Goal: Information Seeking & Learning: Understand process/instructions

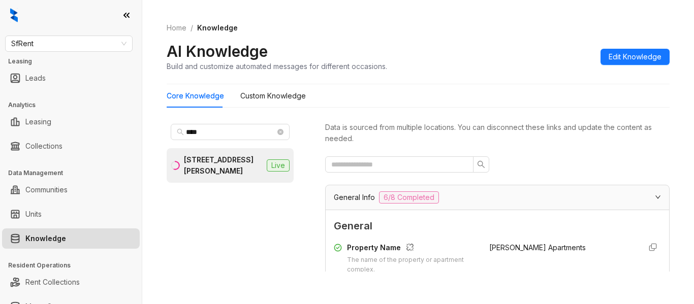
click at [222, 136] on input "****" at bounding box center [230, 131] width 89 height 11
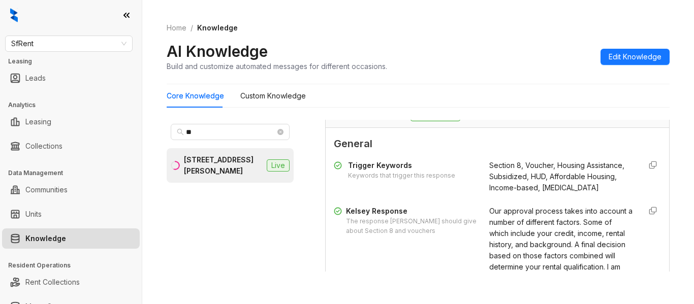
type input "*"
type input "***"
click at [221, 161] on div "The Claridge [STREET_ADDRESS]" at bounding box center [223, 165] width 79 height 22
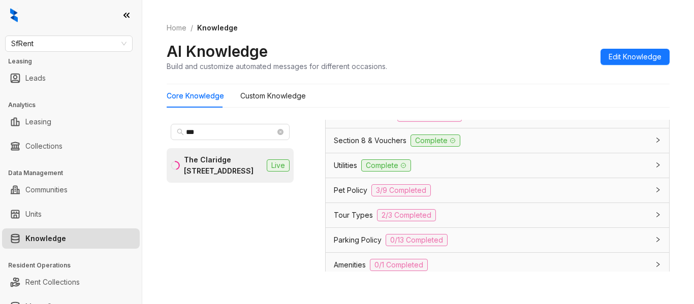
scroll to position [718, 0]
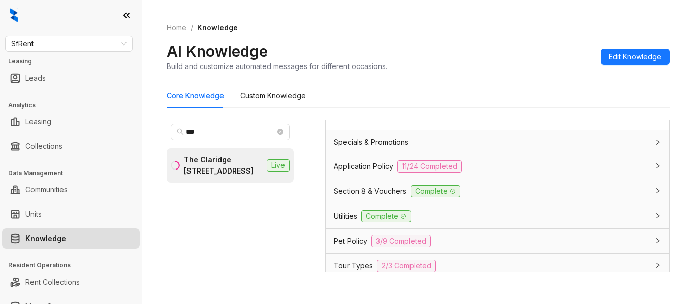
click at [363, 168] on span "Application Policy" at bounding box center [363, 166] width 59 height 11
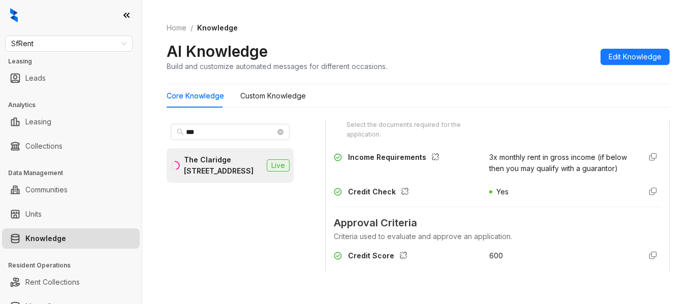
scroll to position [921, 0]
drag, startPoint x: 473, startPoint y: 175, endPoint x: 519, endPoint y: 199, distance: 51.6
click at [512, 175] on div "Income Requirements 3x monthly rent in gross income (if below then you may qual…" at bounding box center [497, 163] width 327 height 22
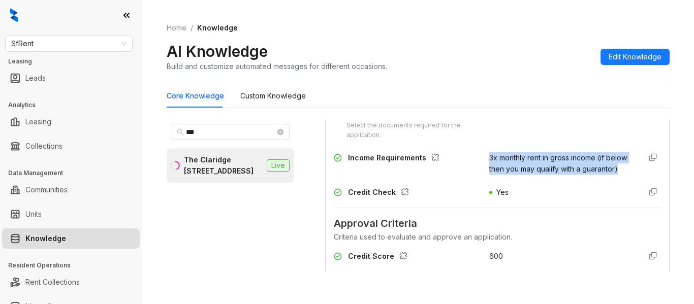
click at [519, 175] on div "3x monthly rent in gross income (if below then you may qualify with a guarantor)" at bounding box center [560, 163] width 143 height 22
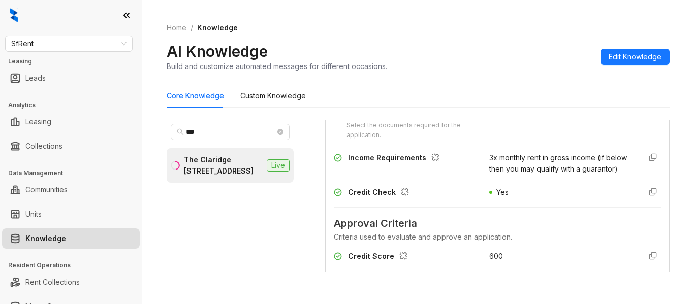
click at [519, 175] on div "3x monthly rent in gross income (if below then you may qualify with a guarantor)" at bounding box center [560, 163] width 143 height 22
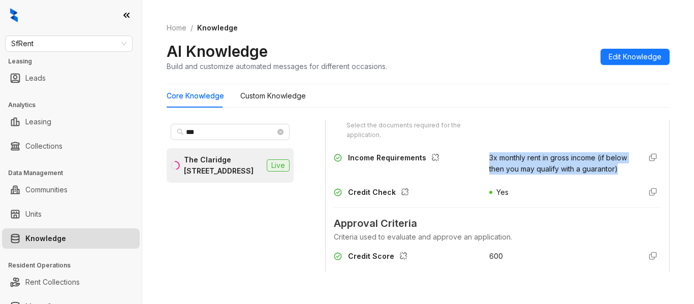
drag, startPoint x: 478, startPoint y: 175, endPoint x: 514, endPoint y: 197, distance: 42.2
click at [514, 175] on div "3x monthly rent in gross income (if below then you may qualify with a guarantor)" at bounding box center [560, 163] width 143 height 22
copy span "3x monthly rent in gross income (if below then you may qualify with a guarantor)"
